Goal: Transaction & Acquisition: Purchase product/service

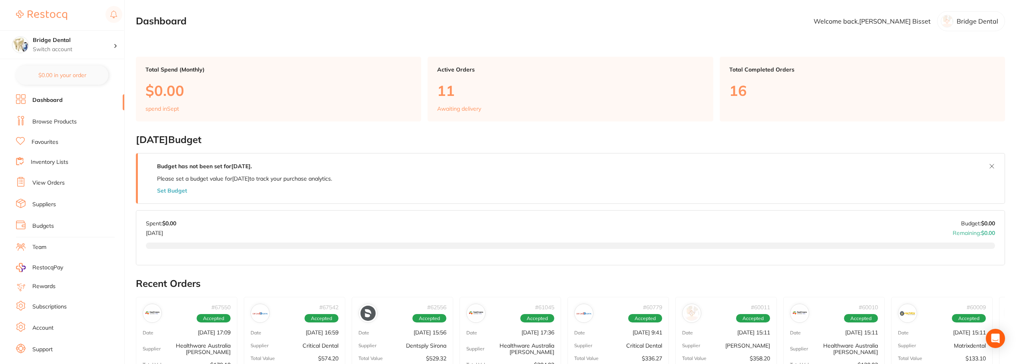
click at [75, 120] on link "Browse Products" at bounding box center [54, 122] width 44 height 8
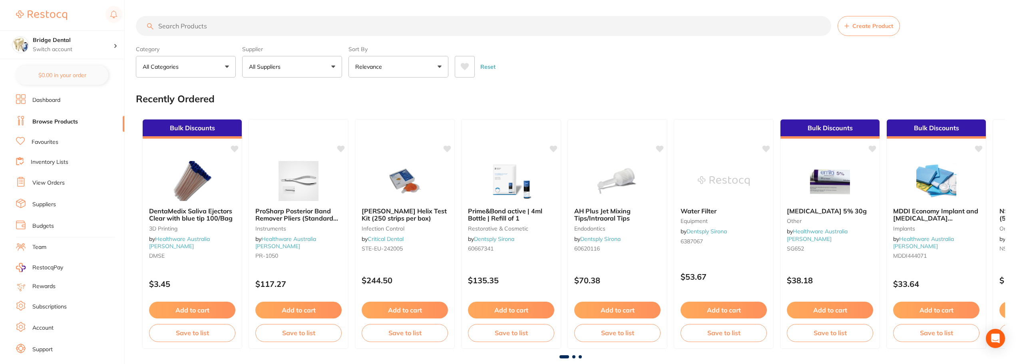
click at [230, 29] on input "search" at bounding box center [483, 26] width 695 height 20
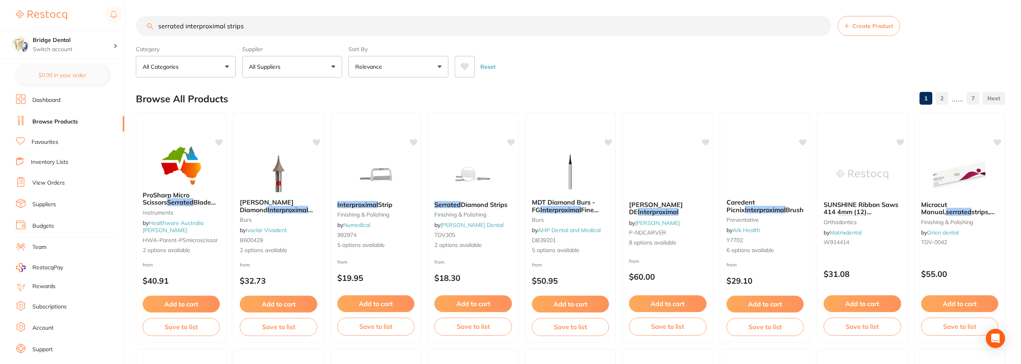
type input "serrated interproximal strips"
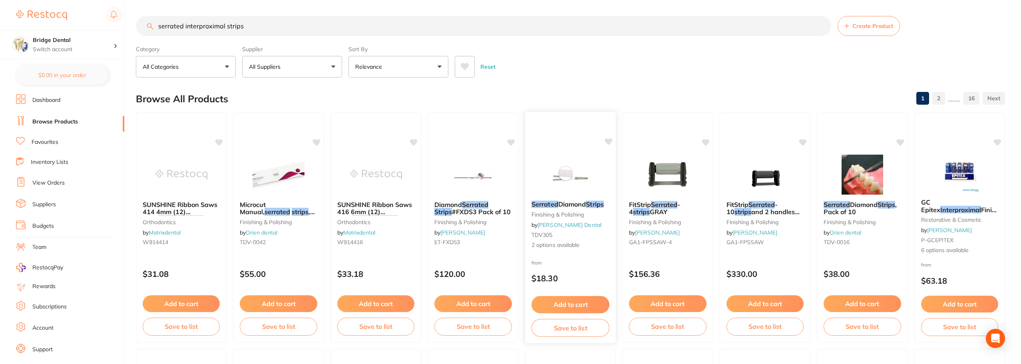
click at [559, 202] on span "Diamond" at bounding box center [572, 204] width 28 height 8
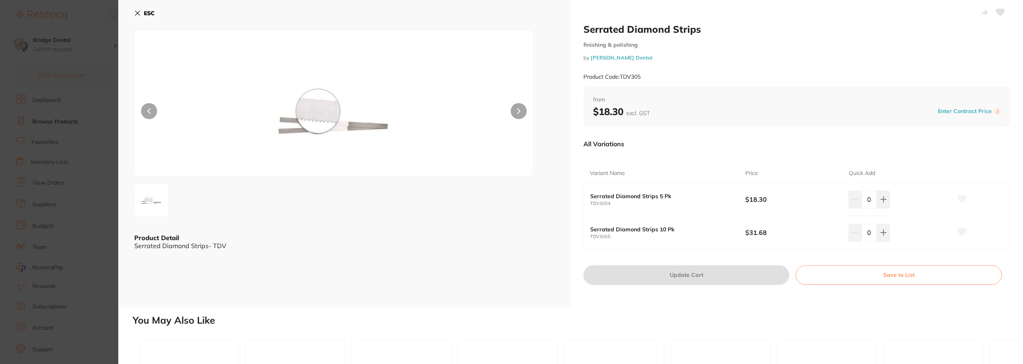
click at [515, 110] on button at bounding box center [519, 111] width 16 height 16
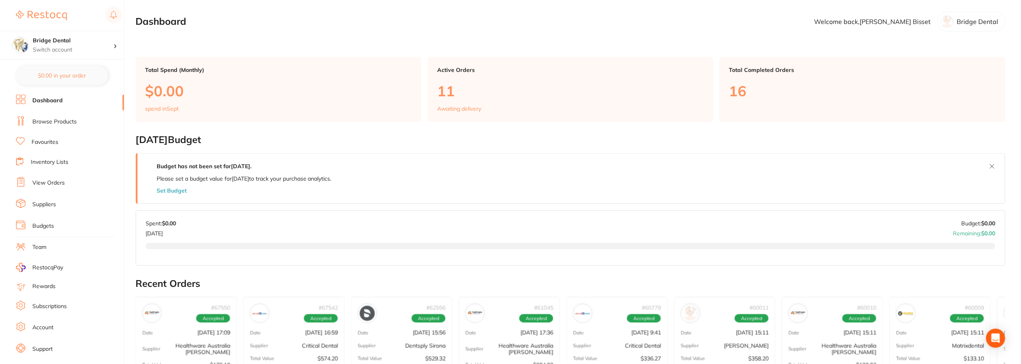
scroll to position [3, 0]
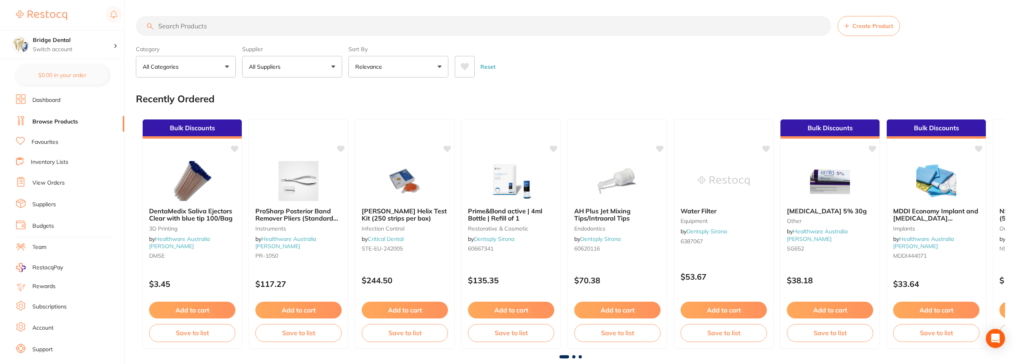
click at [193, 28] on input "search" at bounding box center [483, 26] width 695 height 20
type input "serrated interproximal strips"
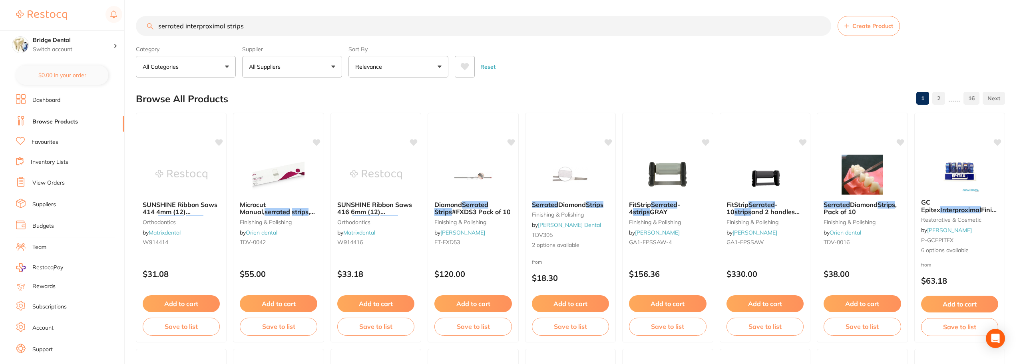
click at [336, 64] on button "All Suppliers" at bounding box center [292, 67] width 100 height 22
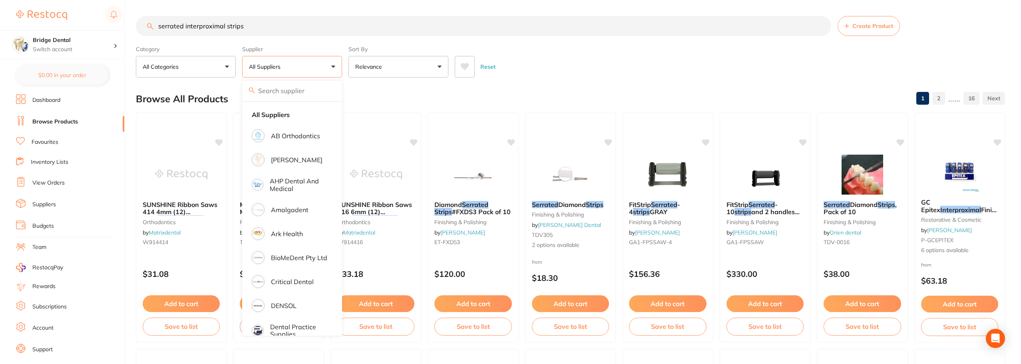
click at [336, 65] on button "All Suppliers" at bounding box center [292, 67] width 100 height 22
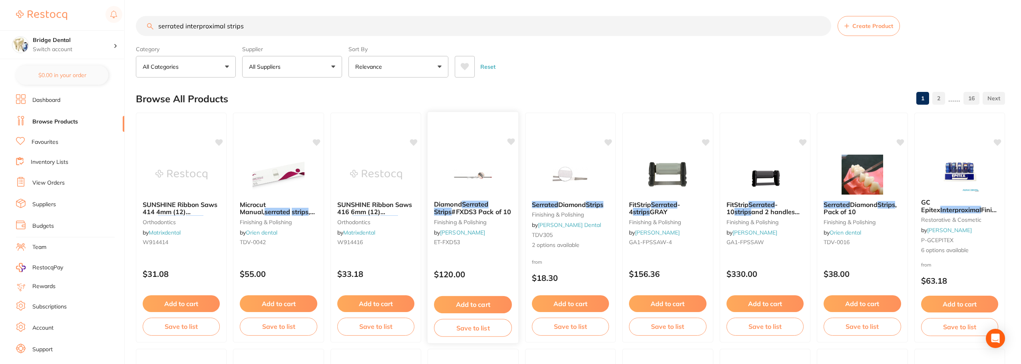
click at [450, 204] on span "Diamond" at bounding box center [448, 204] width 28 height 8
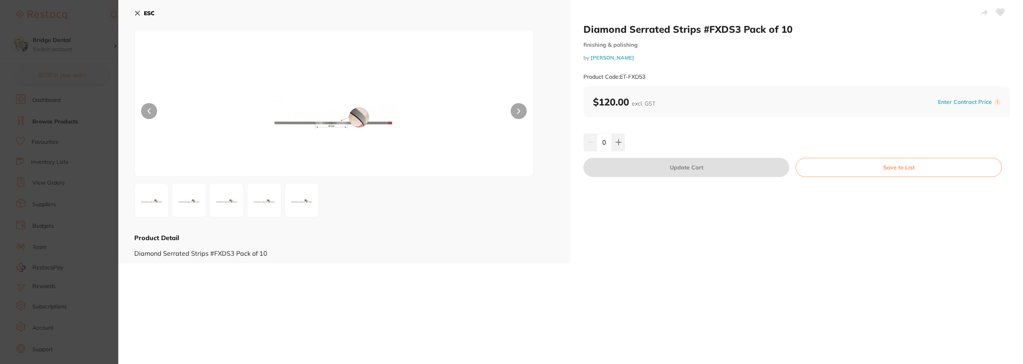
click at [181, 201] on img at bounding box center [189, 200] width 29 height 29
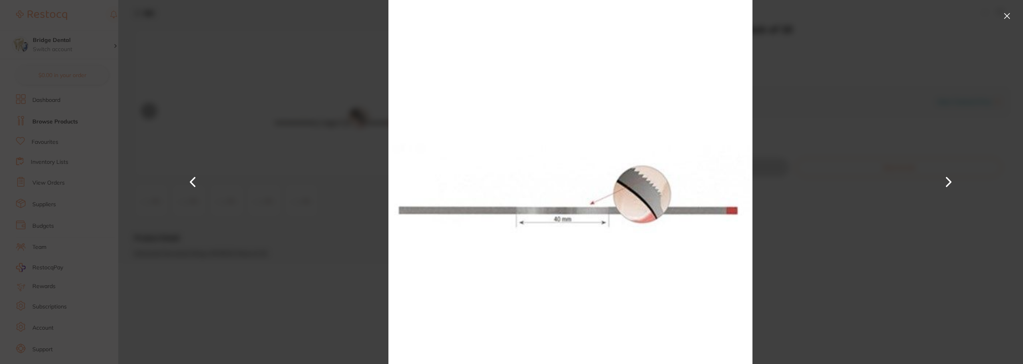
click at [1006, 14] on button at bounding box center [1007, 16] width 13 height 13
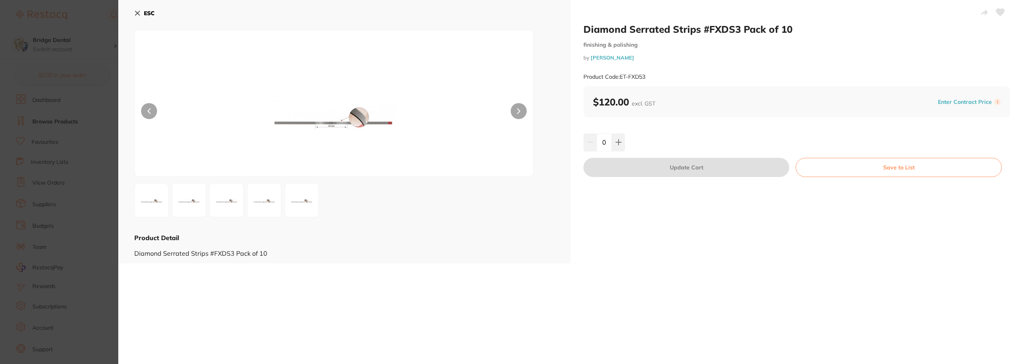
click at [141, 15] on button "ESC" at bounding box center [144, 13] width 20 height 14
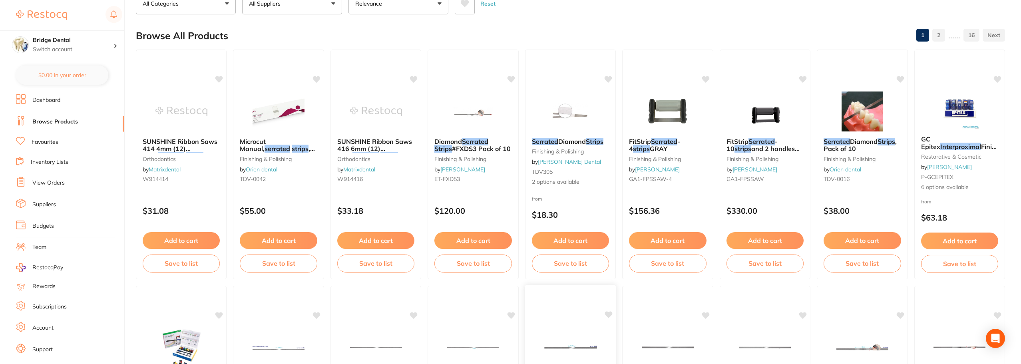
scroll to position [49, 0]
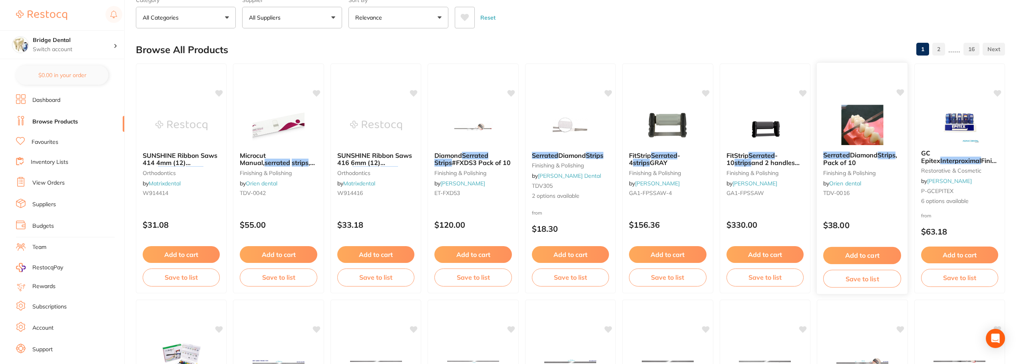
click at [841, 155] on em "Serrated" at bounding box center [836, 155] width 27 height 8
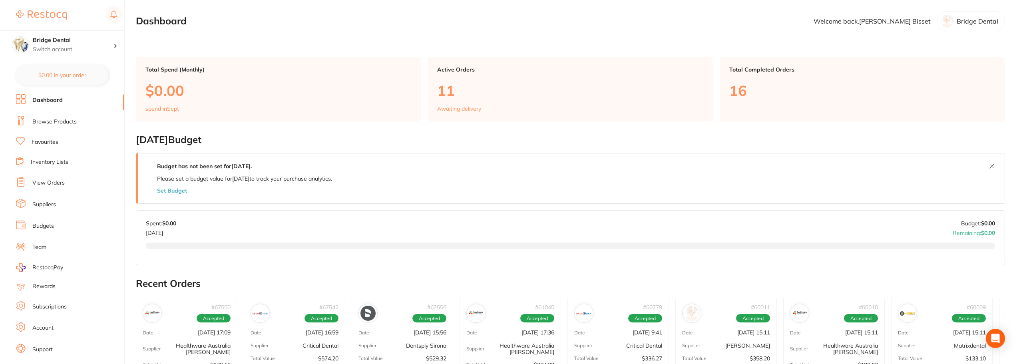
click at [54, 119] on link "Browse Products" at bounding box center [54, 122] width 44 height 8
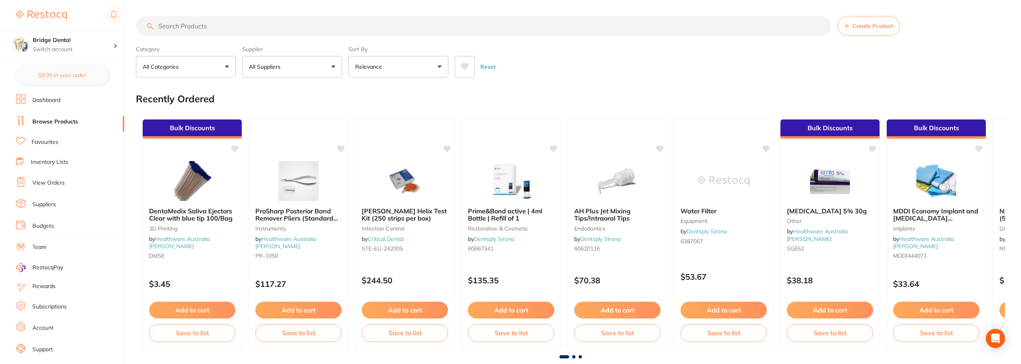
click at [200, 28] on input "search" at bounding box center [483, 26] width 695 height 20
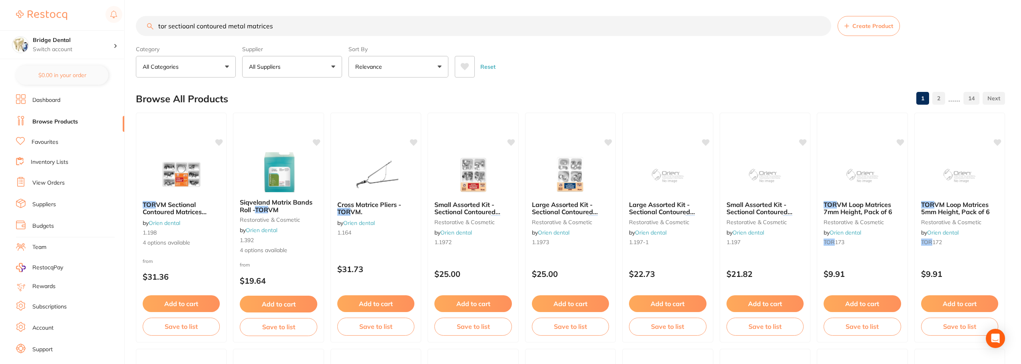
type input "tor sectioanl contoured metal matrices"
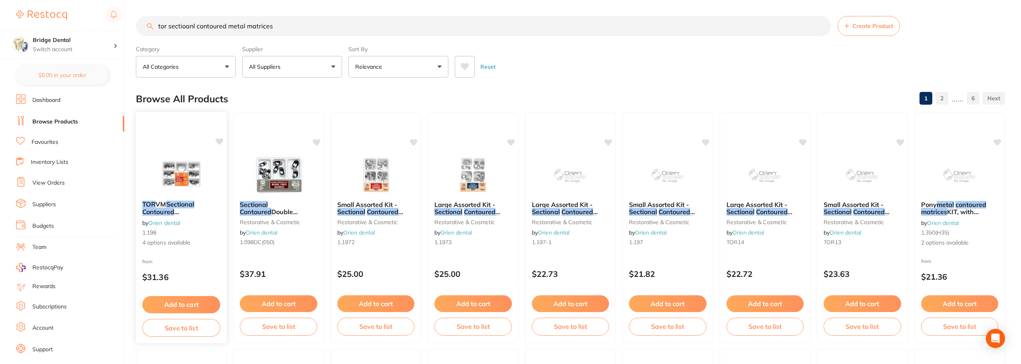
click at [170, 208] on em "Contoured" at bounding box center [158, 212] width 32 height 8
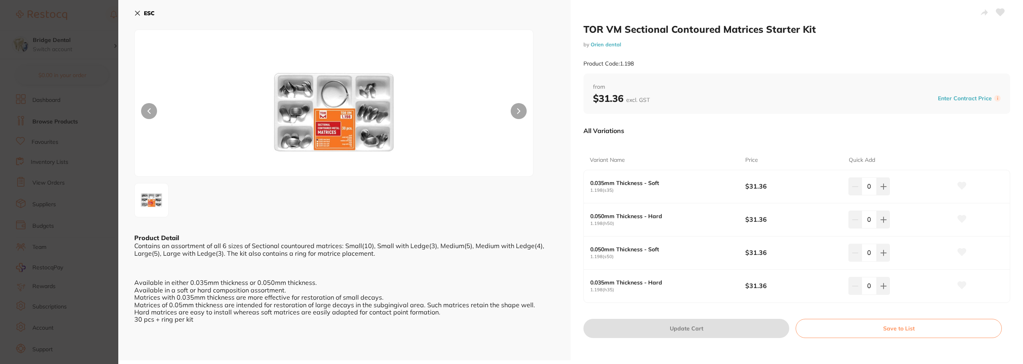
click at [136, 14] on icon at bounding box center [137, 13] width 6 height 6
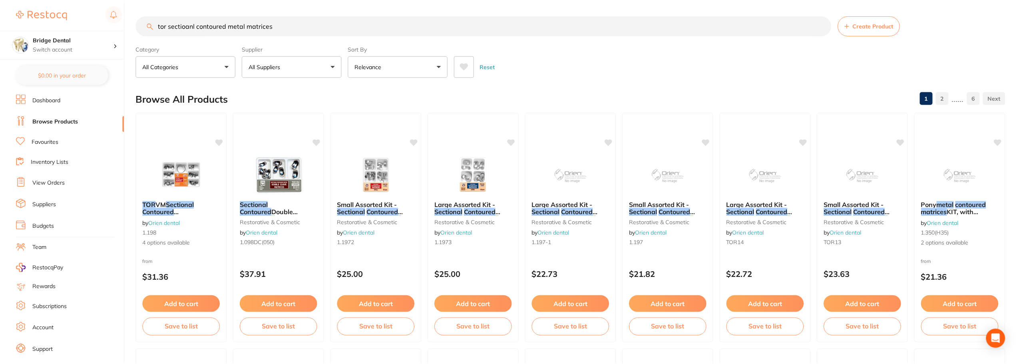
scroll to position [6, 0]
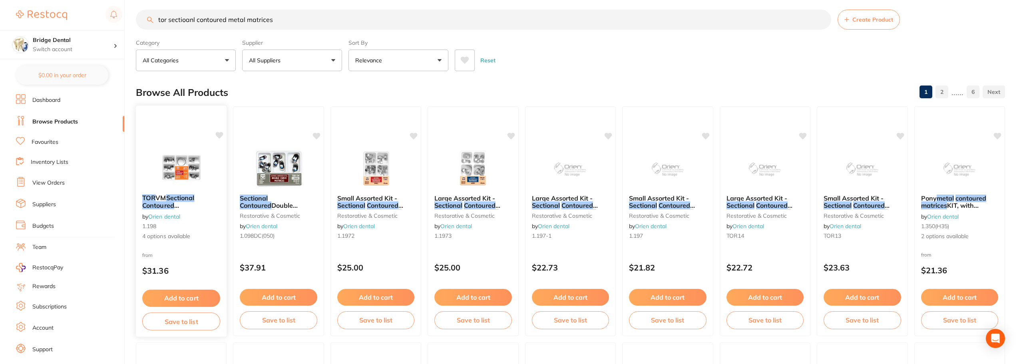
click at [167, 205] on em "Contoured" at bounding box center [158, 205] width 32 height 8
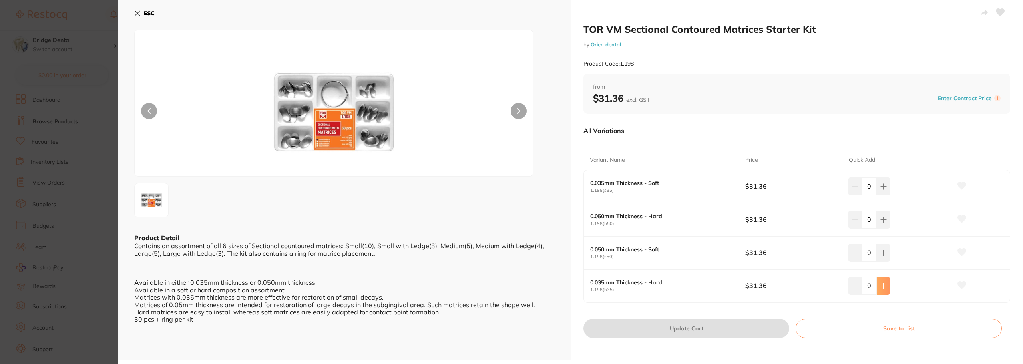
click at [884, 283] on icon at bounding box center [883, 286] width 6 height 6
type input "1"
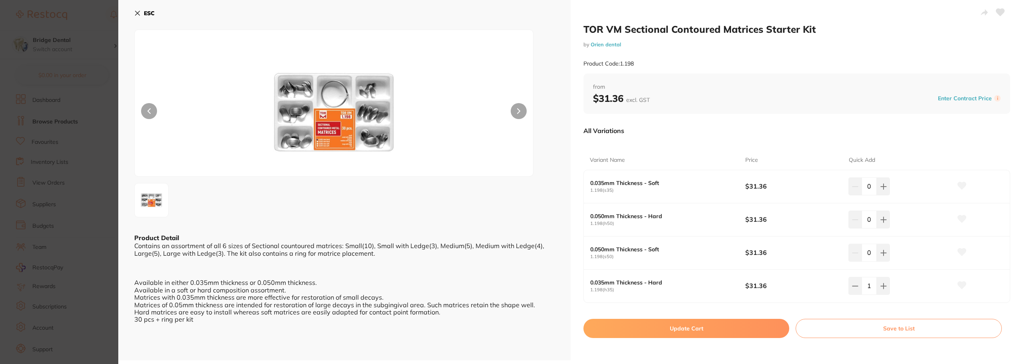
click at [520, 114] on button at bounding box center [519, 111] width 16 height 16
click at [145, 111] on button at bounding box center [149, 111] width 16 height 16
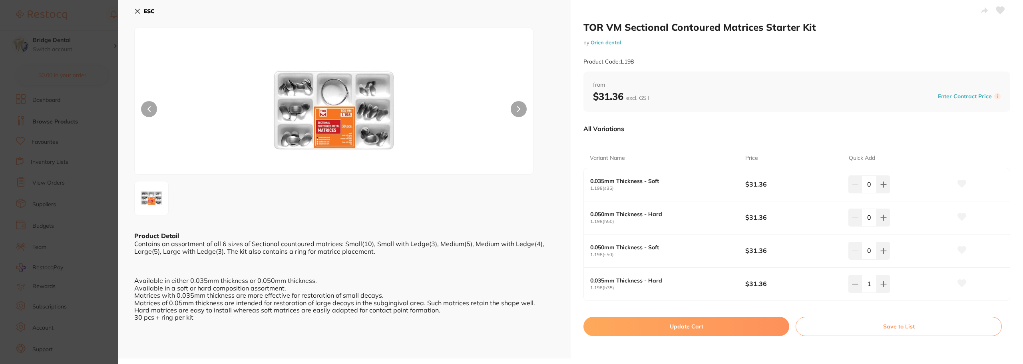
scroll to position [2, 0]
click at [742, 329] on button "Update Cart" at bounding box center [686, 325] width 206 height 19
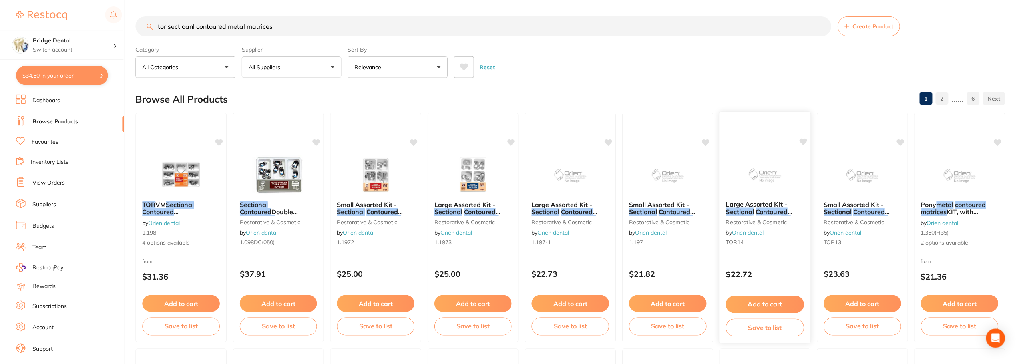
scroll to position [6, 0]
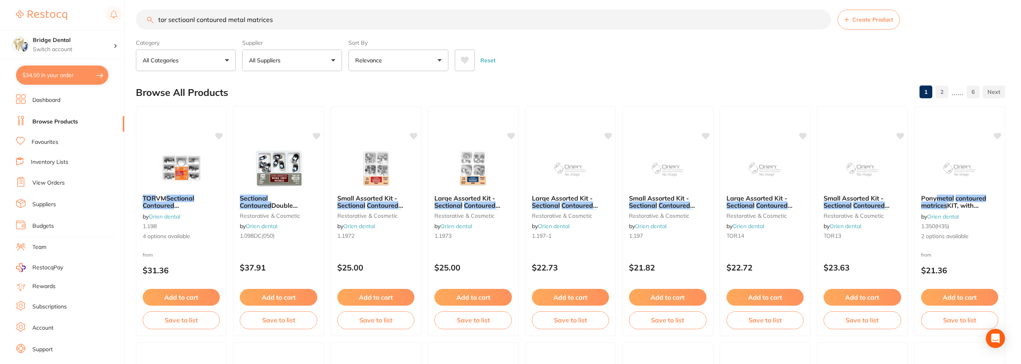
click at [95, 77] on button "$34.50 in your order" at bounding box center [62, 75] width 92 height 19
checkbox input "true"
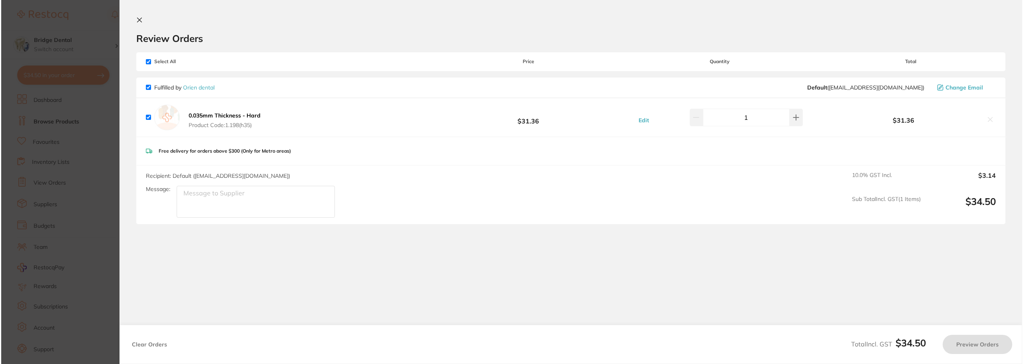
scroll to position [0, 0]
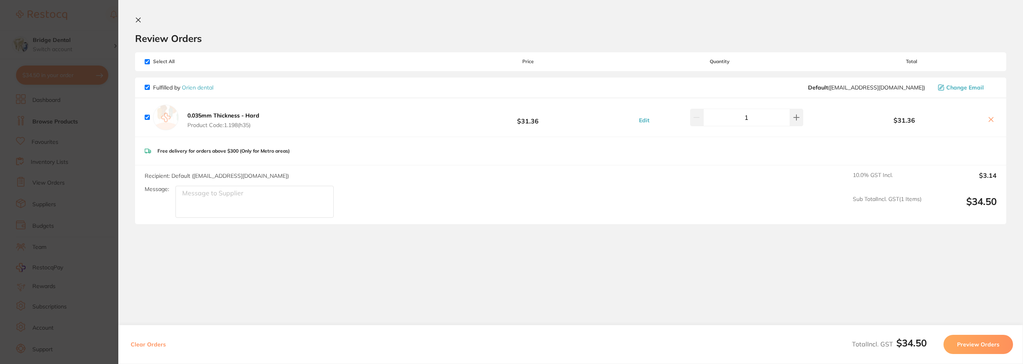
click at [989, 120] on icon at bounding box center [991, 119] width 6 height 6
checkbox input "false"
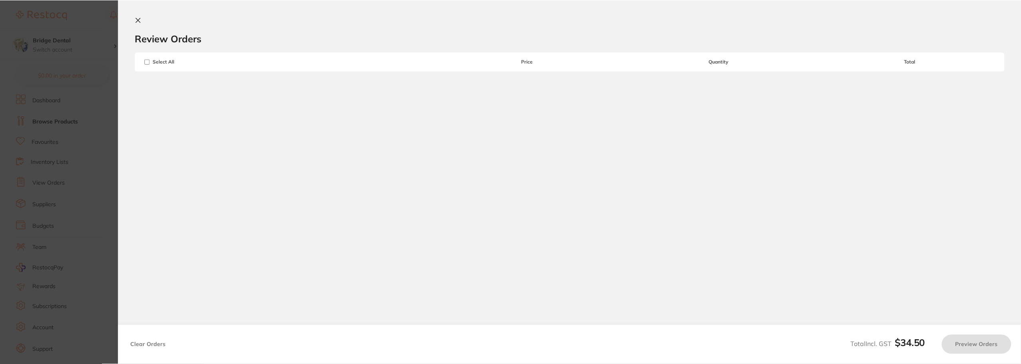
scroll to position [6, 0]
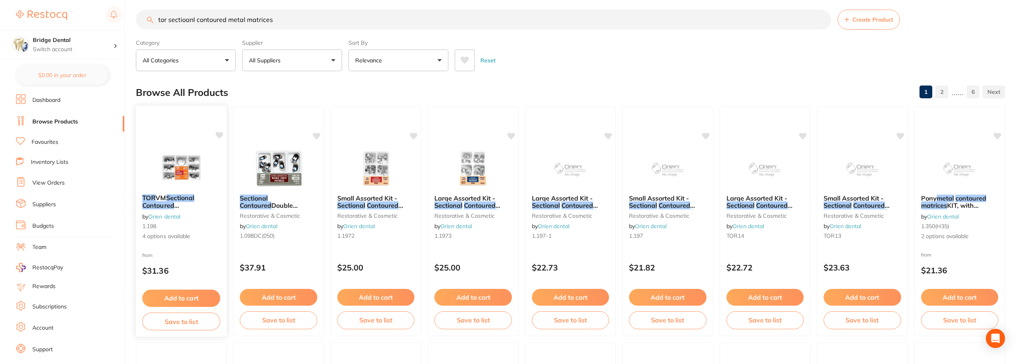
click at [169, 209] on em "Matrices" at bounding box center [155, 213] width 26 height 8
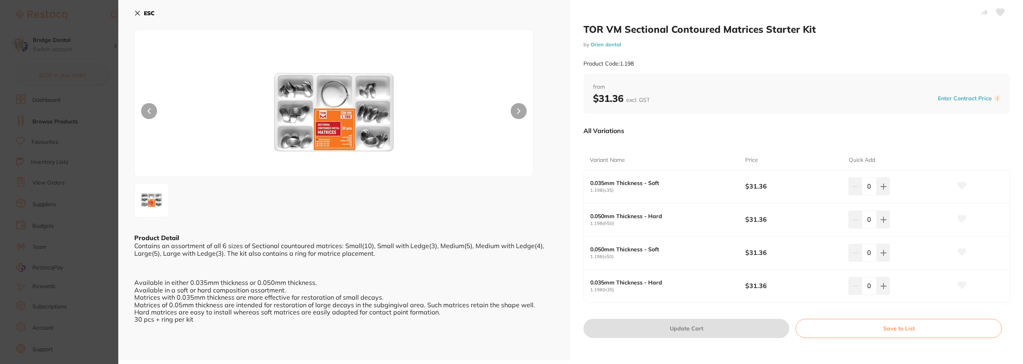
click at [138, 13] on icon at bounding box center [137, 13] width 4 height 4
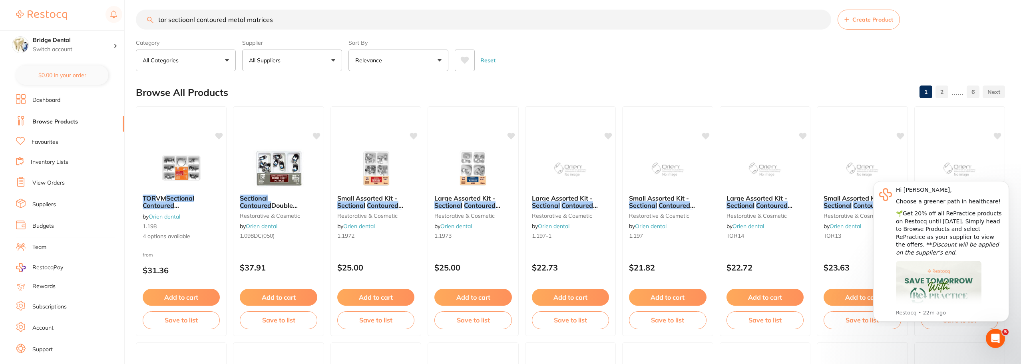
scroll to position [0, 0]
drag, startPoint x: 285, startPoint y: 23, endPoint x: 139, endPoint y: 36, distance: 146.4
click at [139, 36] on section "tor sectioanl contoured metal matrices Create Product Category All Categories A…" at bounding box center [570, 41] width 869 height 62
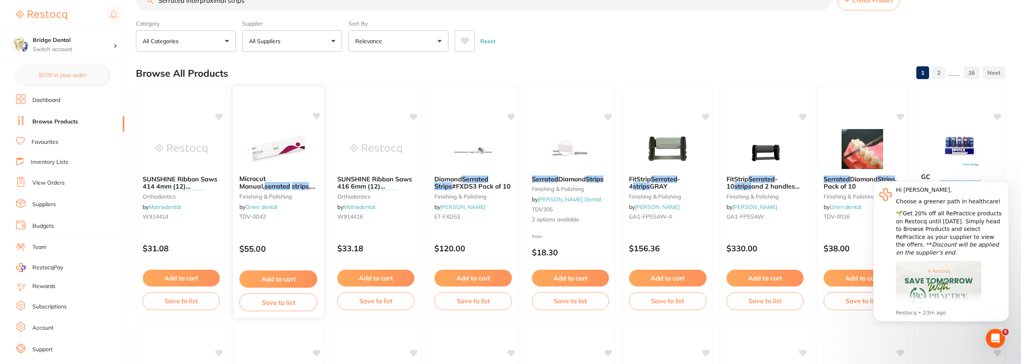
scroll to position [40, 0]
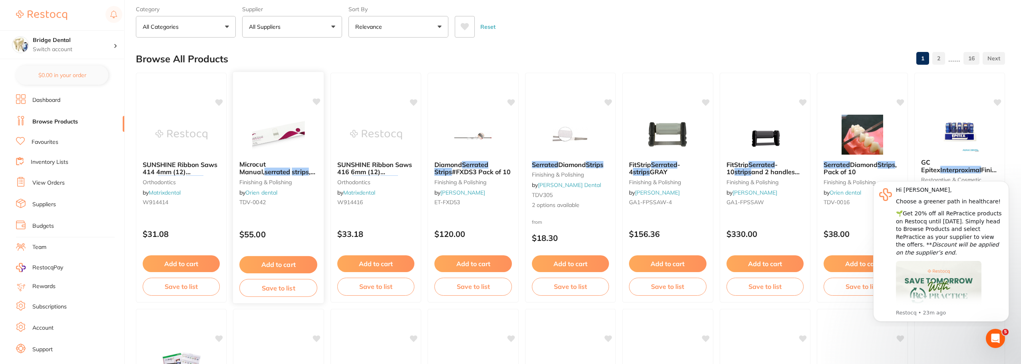
type input "Serrated Interproximal strips"
click at [270, 139] on img at bounding box center [279, 135] width 52 height 40
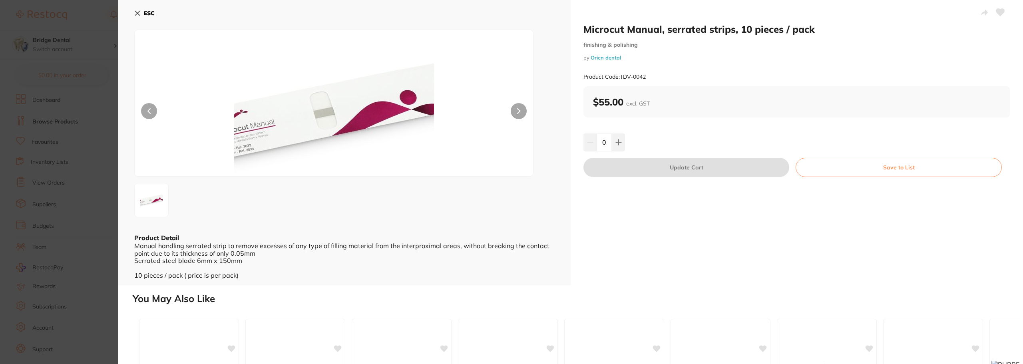
click at [140, 12] on icon at bounding box center [137, 13] width 6 height 6
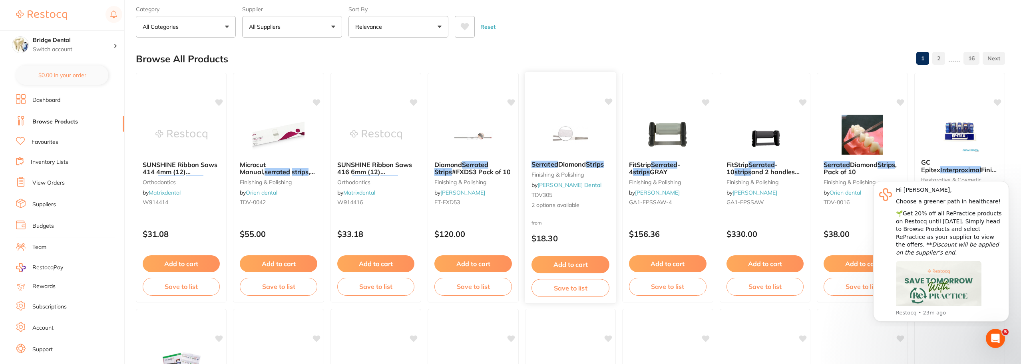
click at [567, 135] on img at bounding box center [570, 134] width 52 height 40
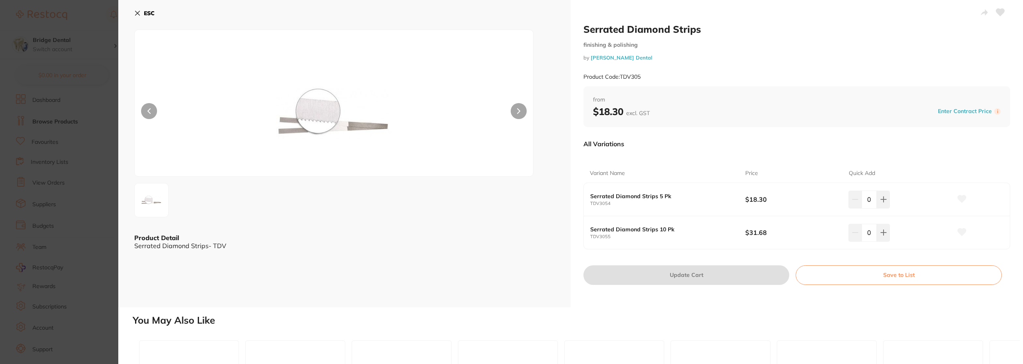
click at [138, 12] on icon at bounding box center [137, 13] width 4 height 4
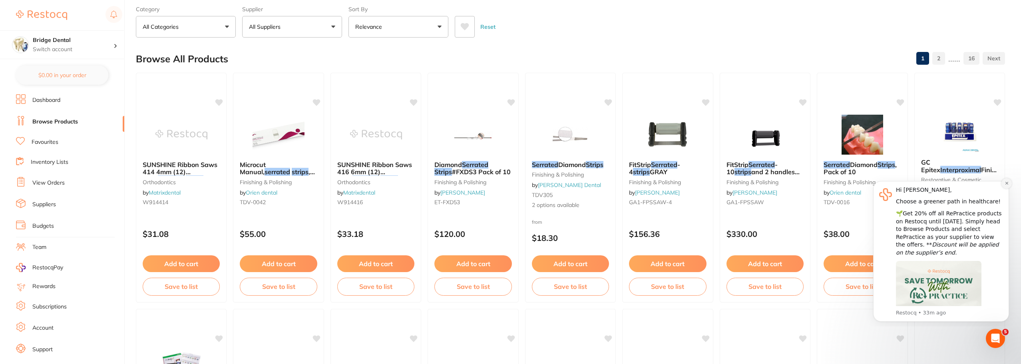
click at [1009, 185] on button "Dismiss notification" at bounding box center [1006, 183] width 10 height 10
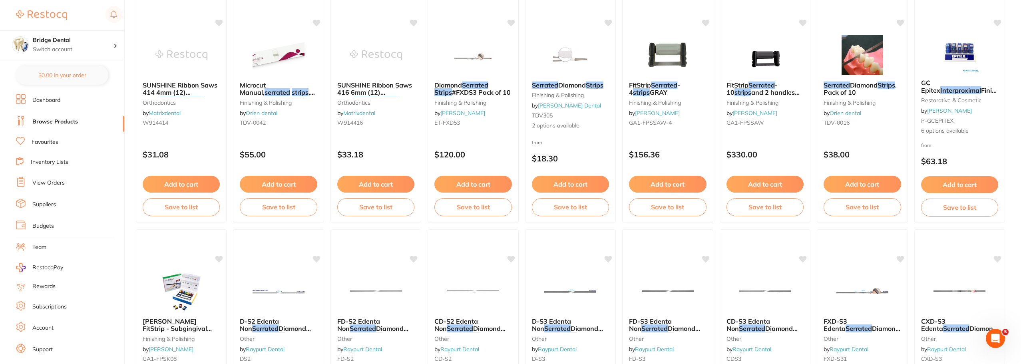
scroll to position [0, 0]
